Goal: Find specific page/section: Find specific page/section

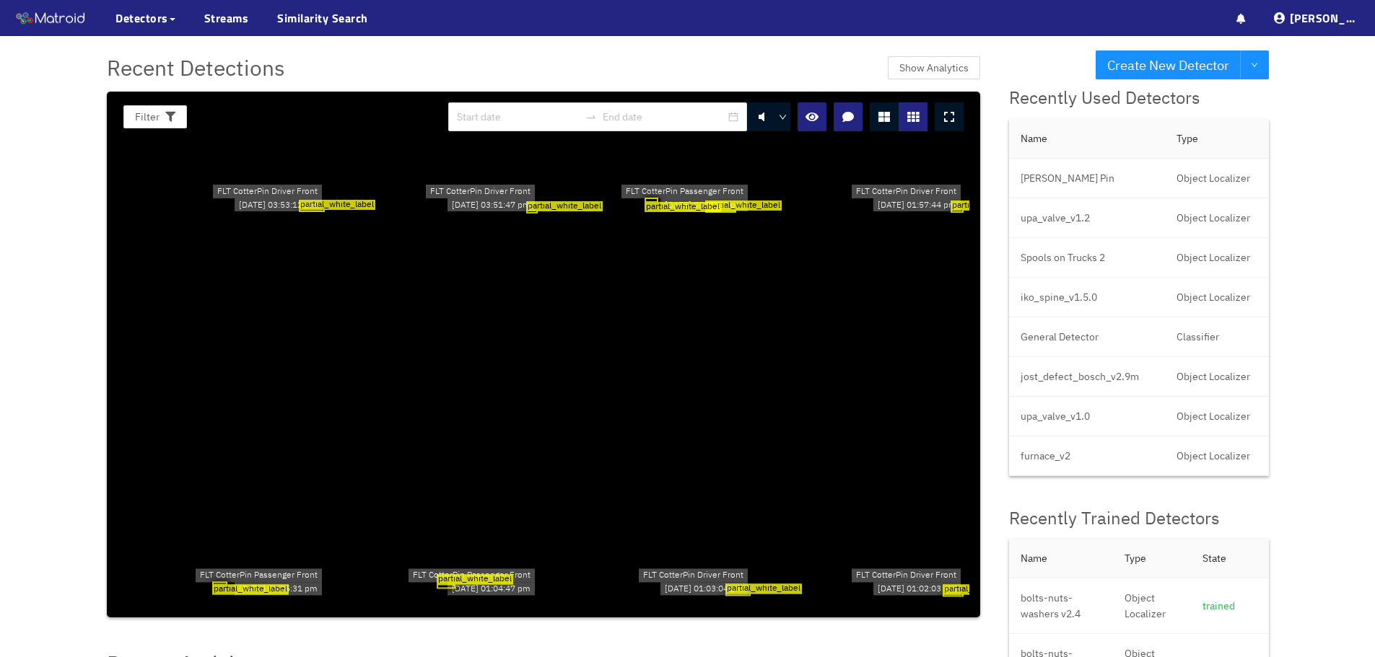
scroll to position [144, 0]
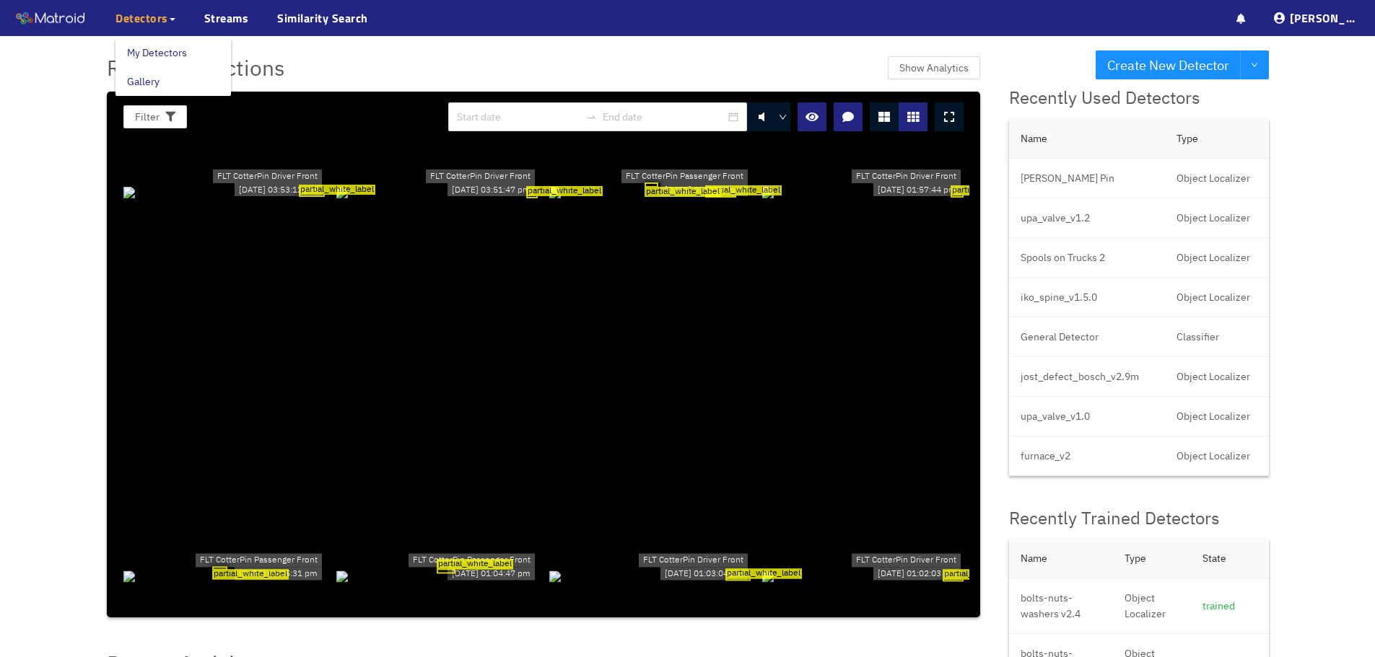
click at [159, 19] on span "Detectors" at bounding box center [141, 17] width 53 height 17
click at [157, 49] on link "My Detectors" at bounding box center [157, 52] width 60 height 29
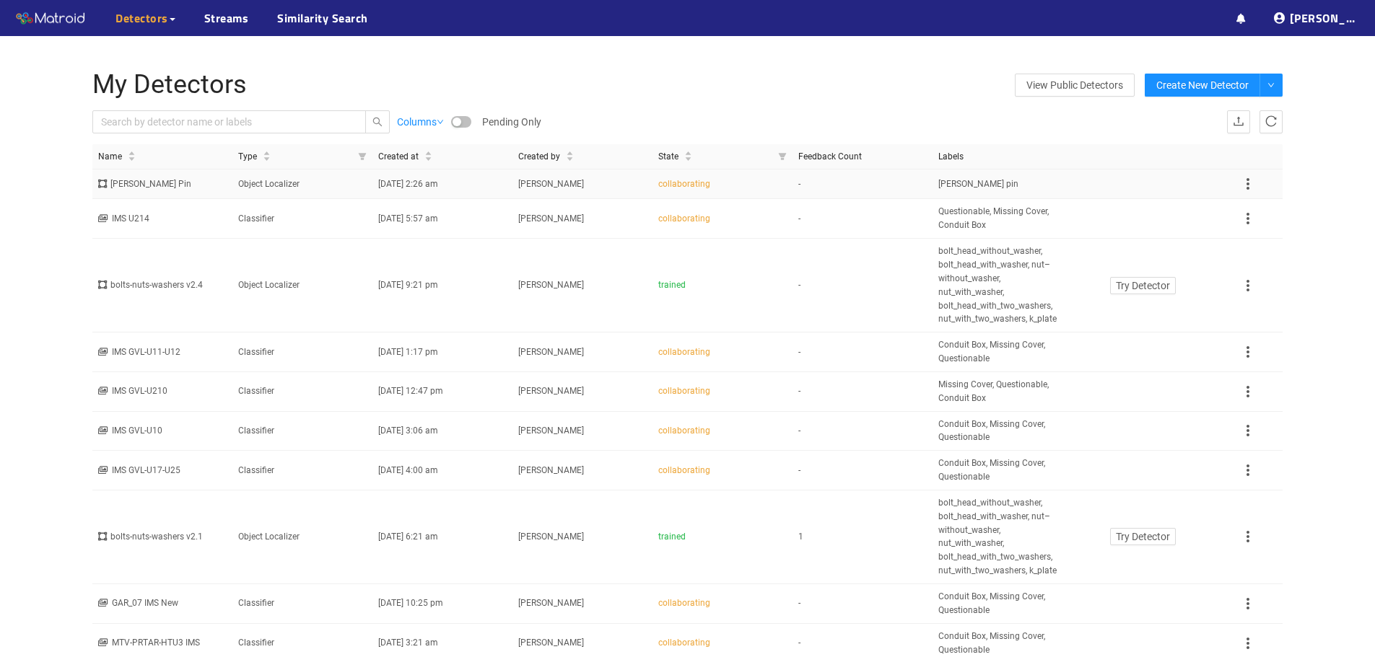
click at [185, 185] on div "[PERSON_NAME] Pin" at bounding box center [162, 185] width 128 height 14
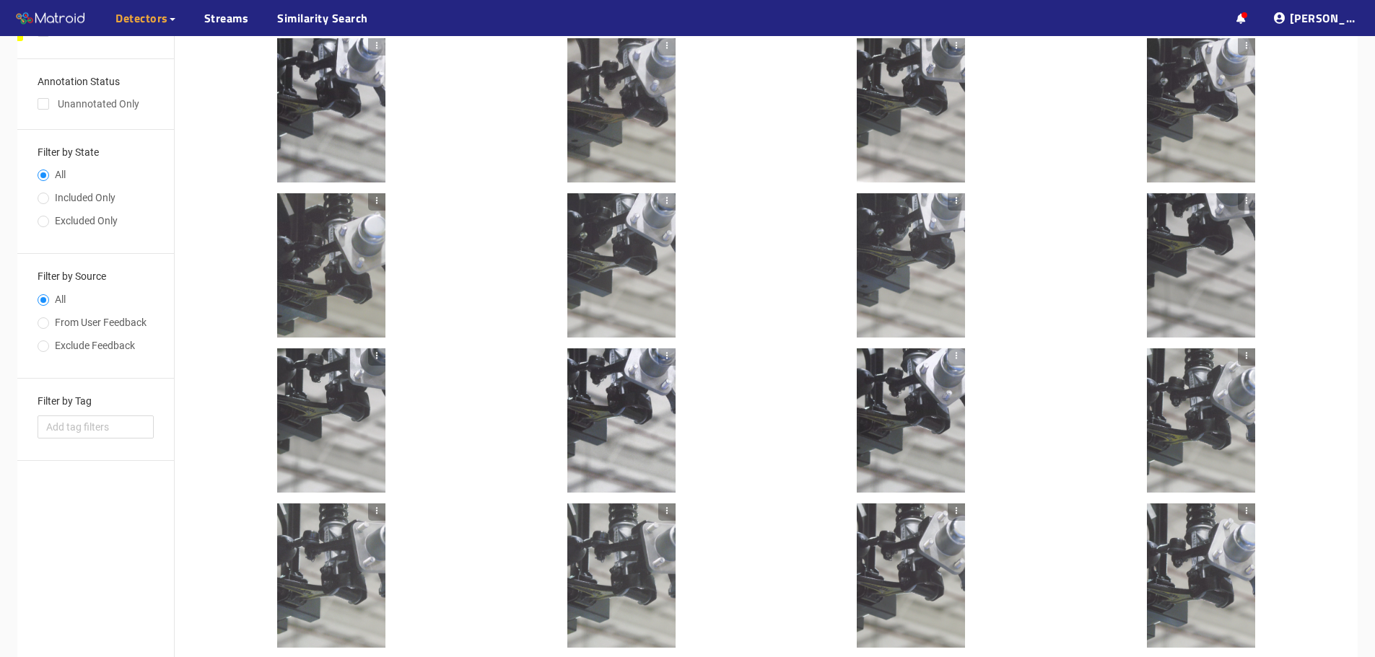
scroll to position [375, 0]
